Goal: Check status: Check status

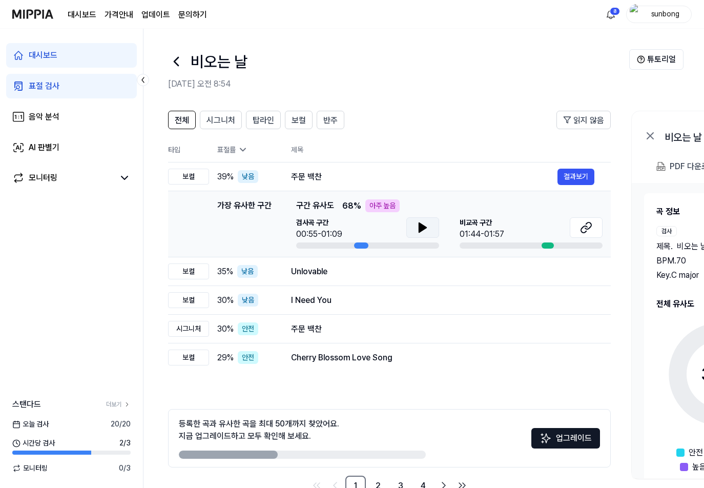
click at [424, 229] on icon at bounding box center [422, 227] width 7 height 9
click at [577, 174] on button "결과보기" at bounding box center [575, 177] width 37 height 16
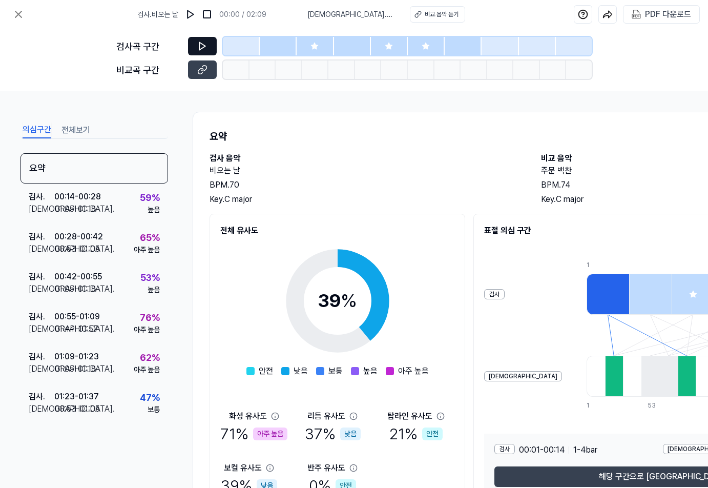
click at [203, 41] on icon at bounding box center [202, 46] width 10 height 10
click at [309, 45] on div at bounding box center [315, 46] width 37 height 18
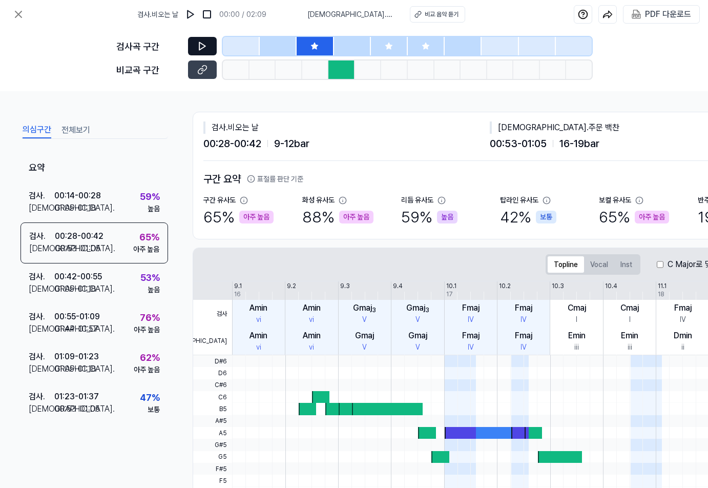
click at [200, 40] on button at bounding box center [202, 46] width 29 height 18
click at [340, 72] on div at bounding box center [341, 69] width 27 height 18
click at [200, 72] on icon at bounding box center [202, 70] width 10 height 10
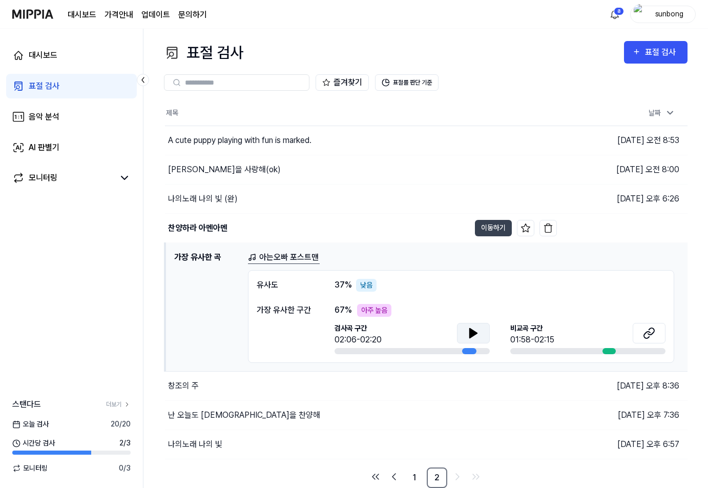
click at [468, 332] on icon at bounding box center [473, 333] width 12 height 12
click at [43, 88] on div "표절 검사" at bounding box center [44, 86] width 31 height 12
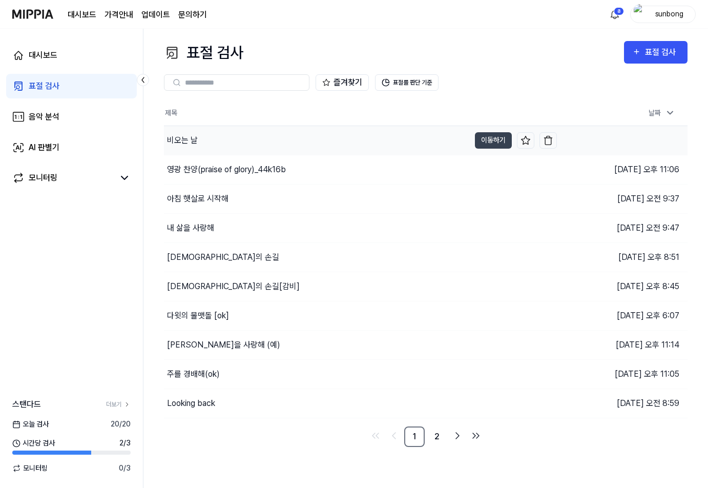
click at [186, 142] on div "비오는 날" at bounding box center [182, 140] width 31 height 12
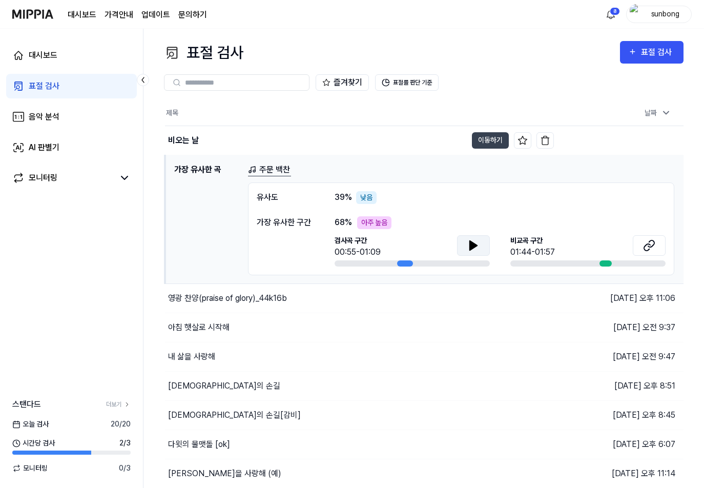
click at [472, 242] on icon at bounding box center [473, 245] width 7 height 9
click at [474, 245] on icon at bounding box center [473, 245] width 7 height 9
click at [474, 245] on icon at bounding box center [475, 245] width 2 height 8
click at [474, 244] on icon at bounding box center [473, 245] width 7 height 9
click at [474, 243] on icon at bounding box center [475, 245] width 2 height 8
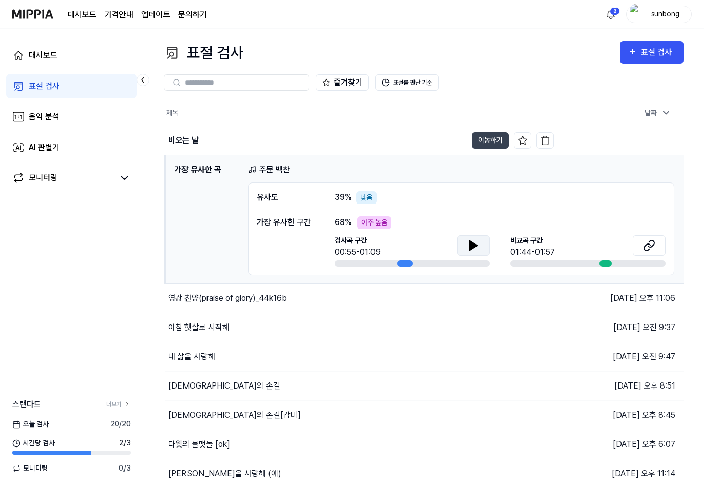
click at [473, 246] on icon at bounding box center [473, 245] width 7 height 9
click at [478, 240] on icon at bounding box center [473, 245] width 12 height 12
click at [473, 247] on icon at bounding box center [473, 245] width 7 height 9
click at [476, 248] on icon at bounding box center [473, 245] width 12 height 12
click at [476, 242] on icon at bounding box center [475, 245] width 2 height 8
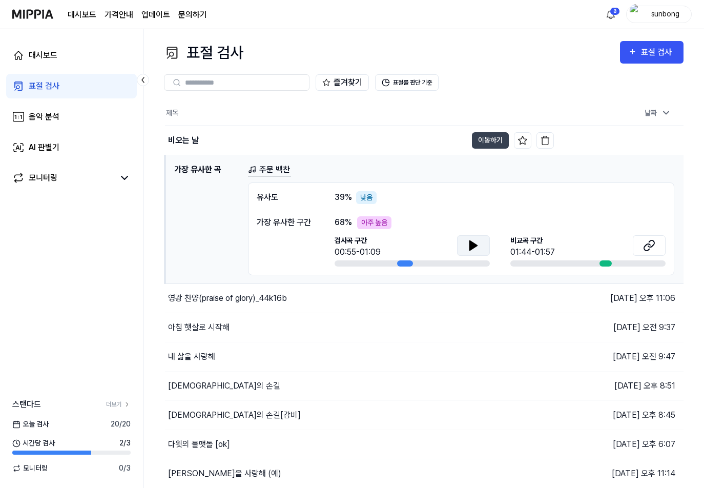
click at [471, 246] on icon at bounding box center [473, 245] width 7 height 9
click at [472, 244] on icon at bounding box center [471, 245] width 2 height 8
